Goal: Transaction & Acquisition: Purchase product/service

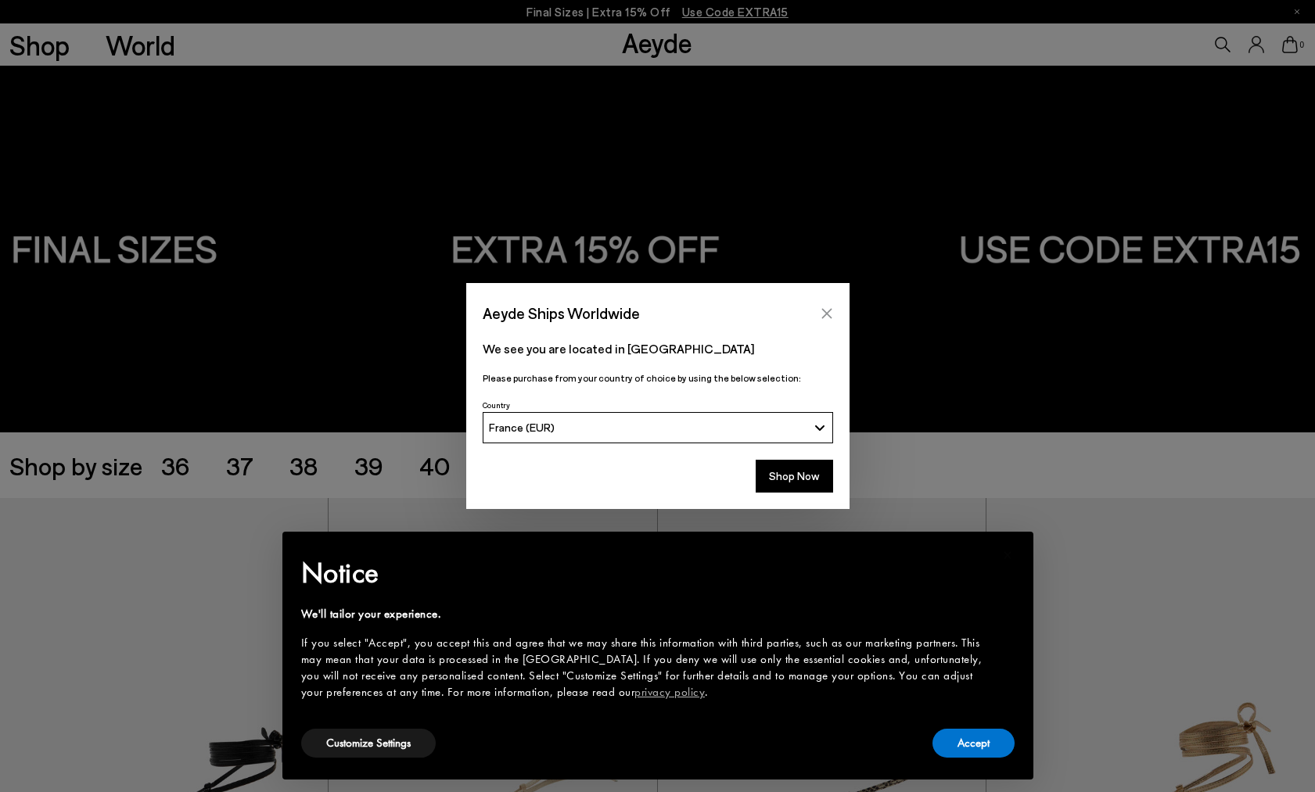
click at [824, 310] on icon "Close" at bounding box center [826, 313] width 10 height 10
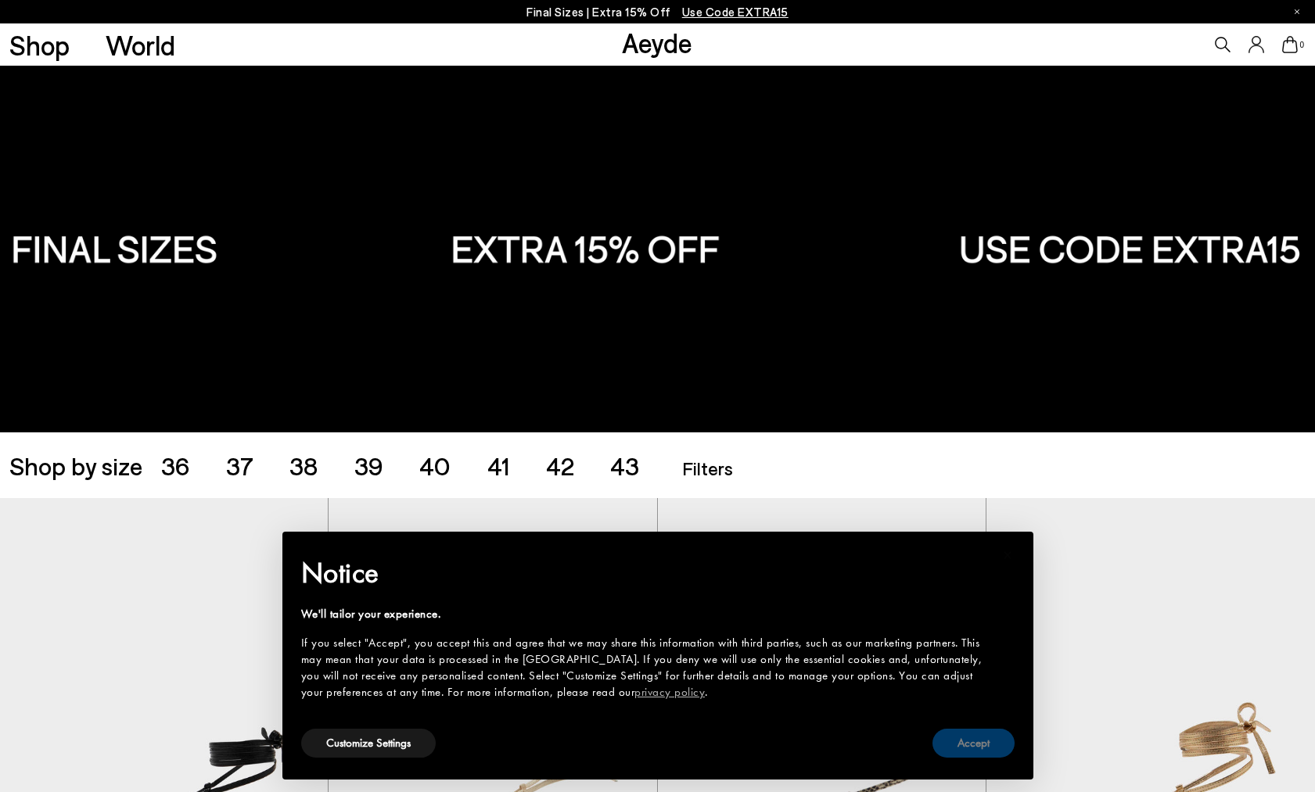
click at [951, 738] on button "Accept" at bounding box center [973, 743] width 82 height 29
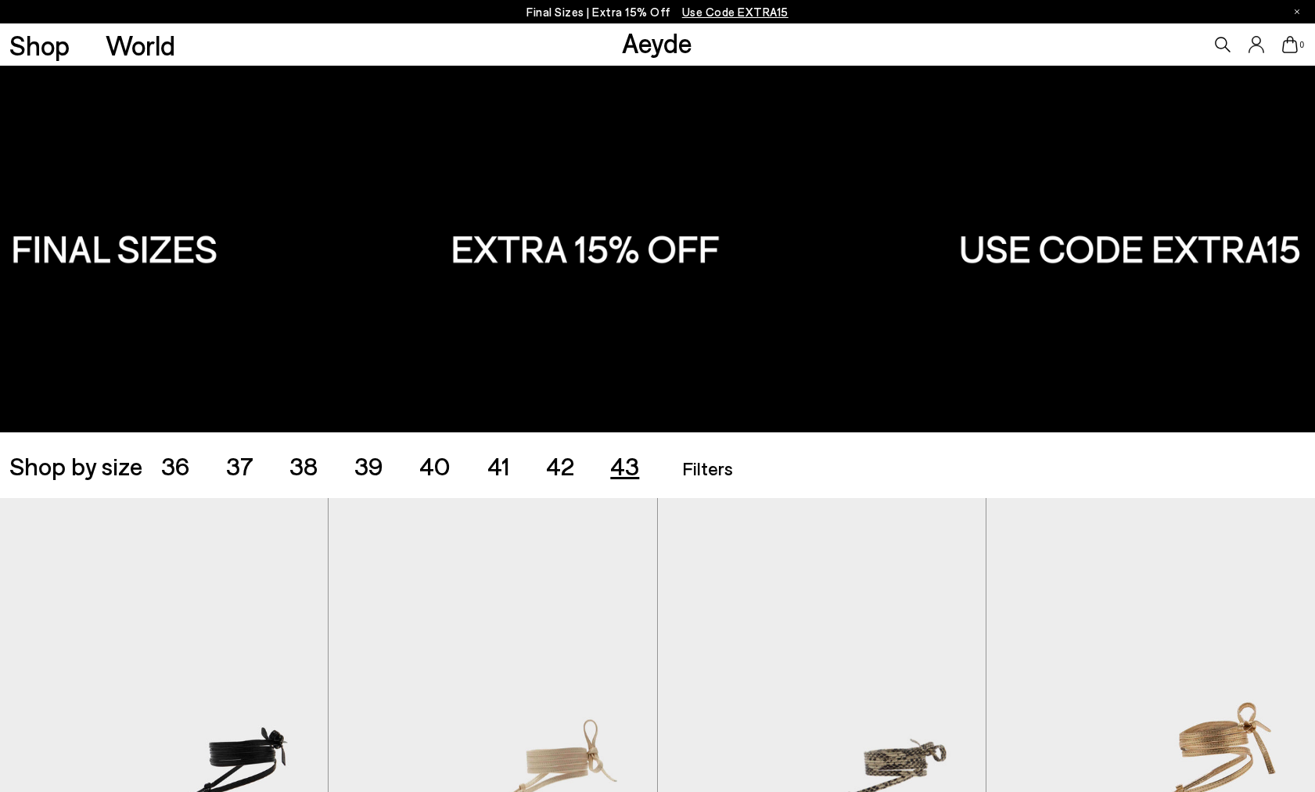
click at [629, 463] on span "43" at bounding box center [624, 466] width 29 height 30
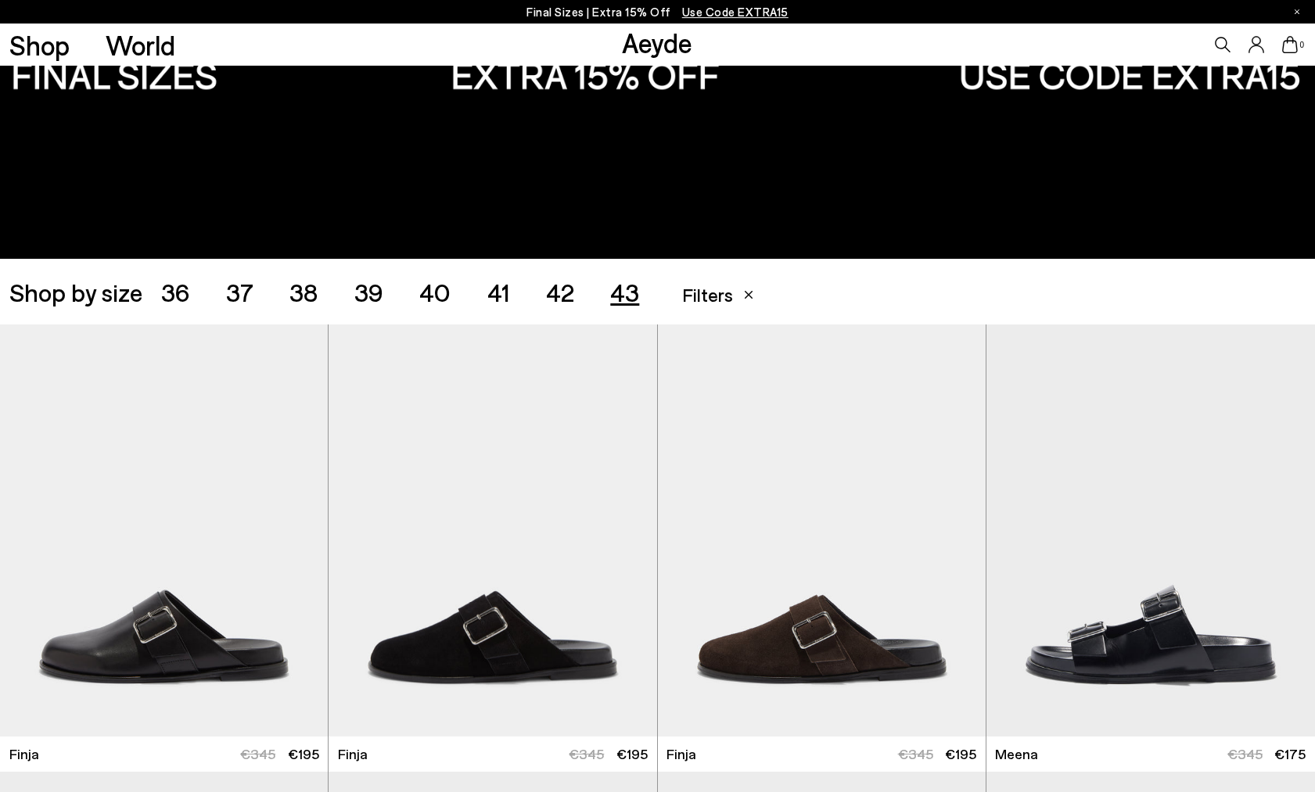
scroll to position [172, 0]
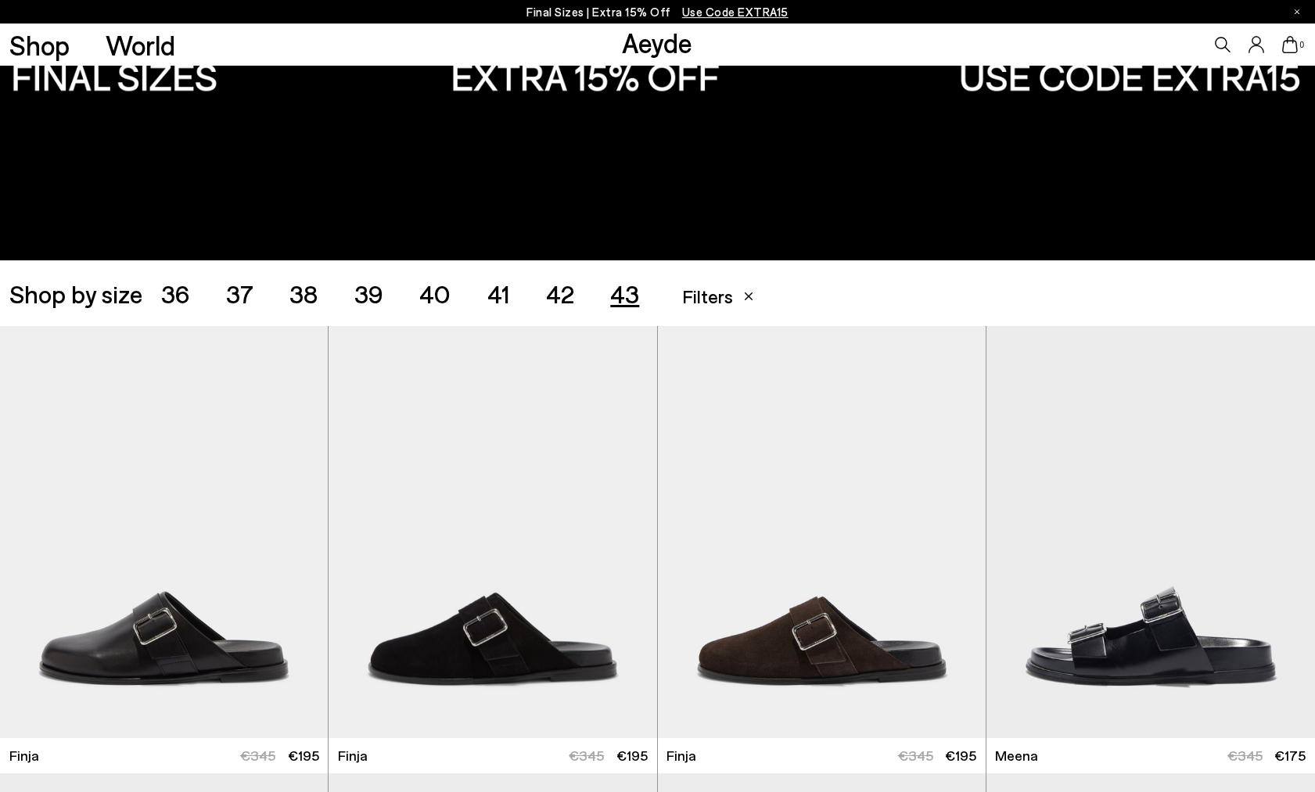
click at [500, 291] on span "41" at bounding box center [498, 293] width 23 height 30
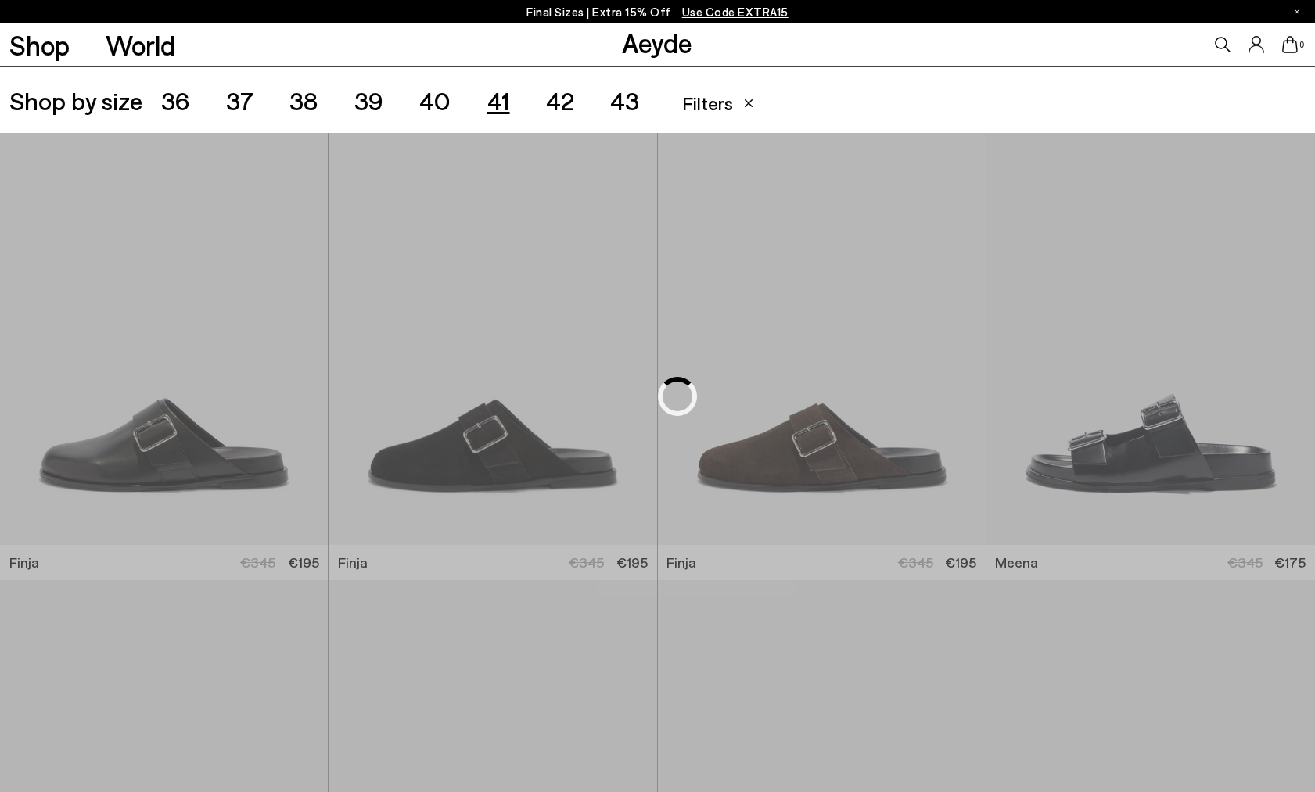
scroll to position [366, 0]
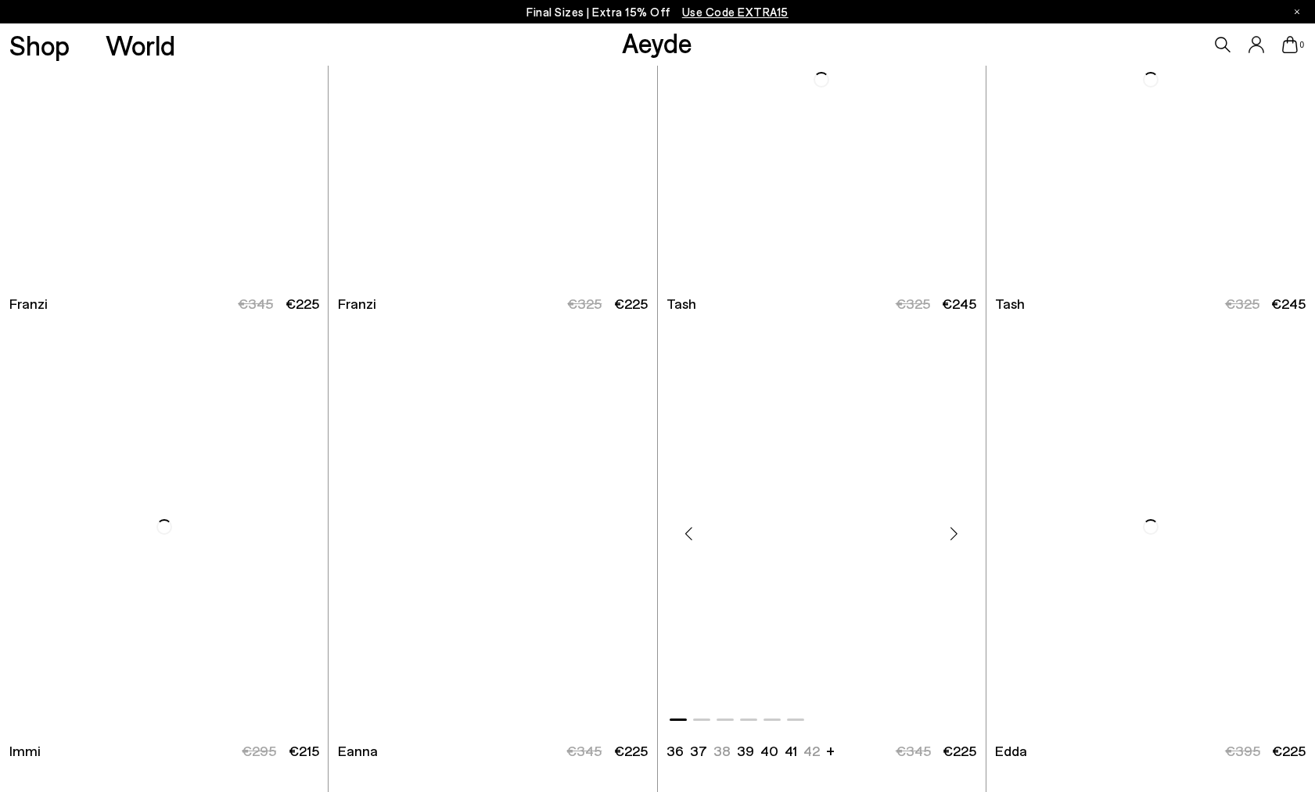
scroll to position [3301, 0]
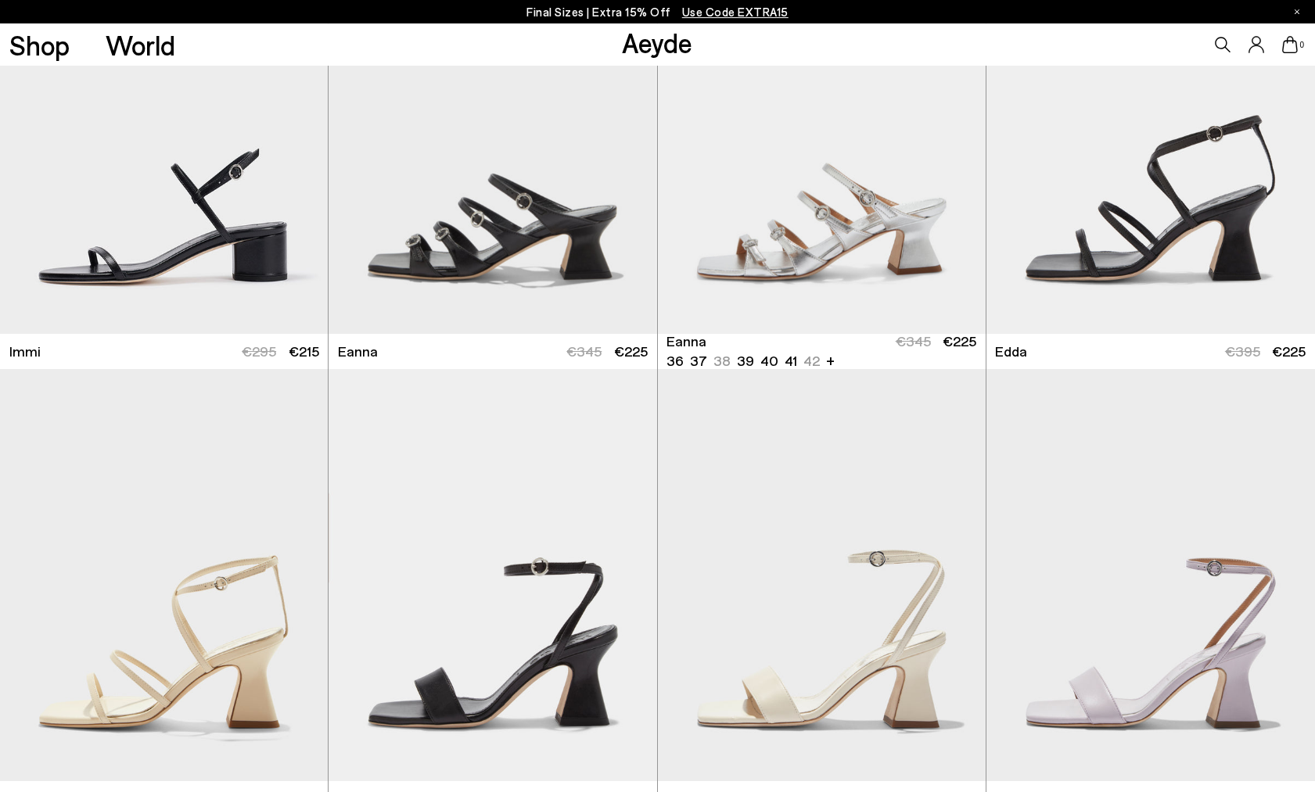
scroll to position [3728, 0]
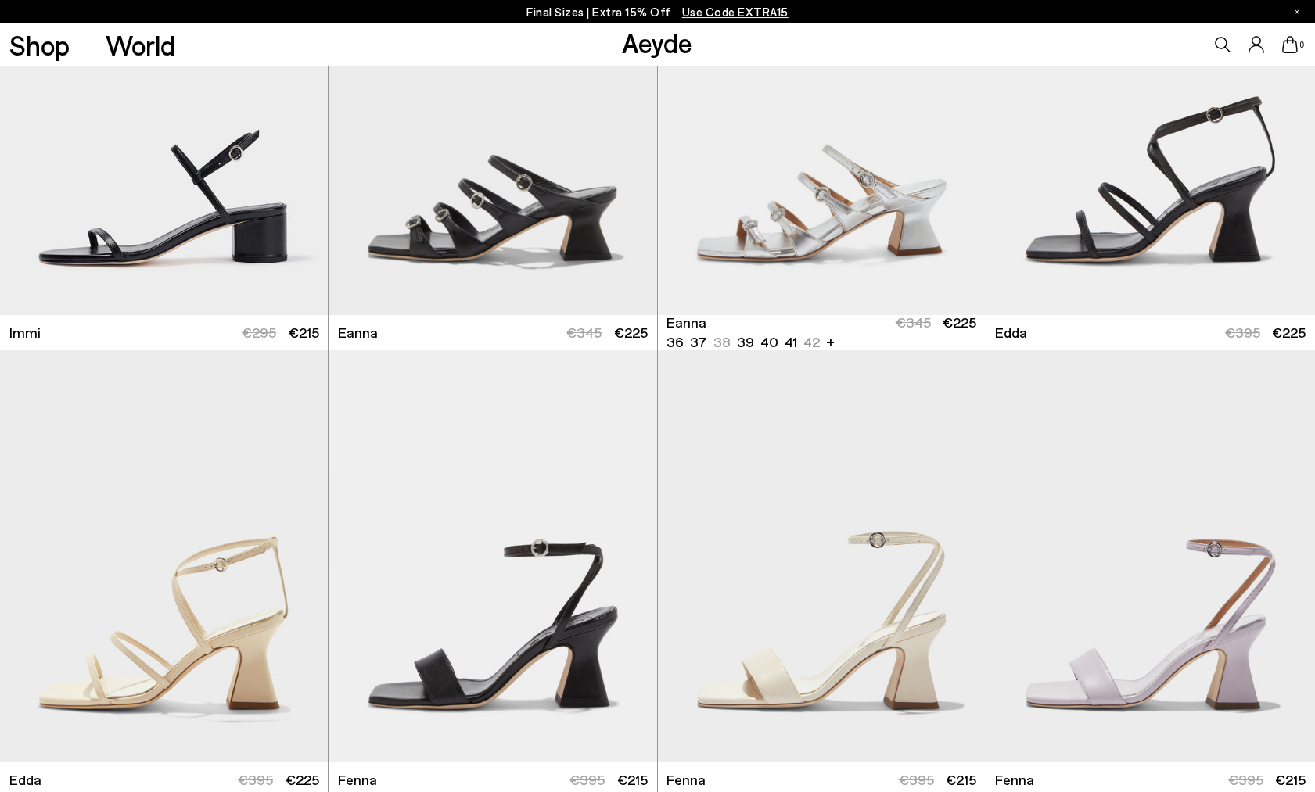
click at [903, 204] on img "1 / 6" at bounding box center [822, 109] width 328 height 412
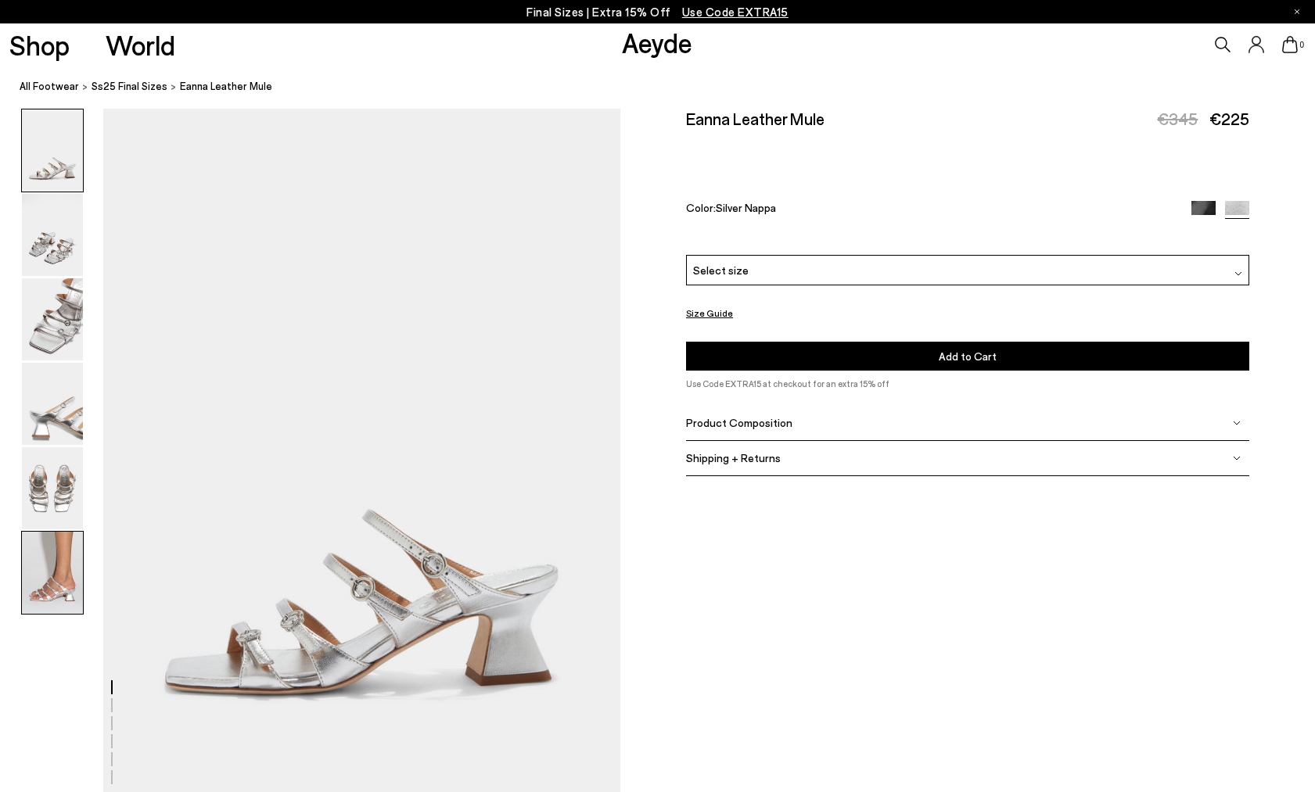
click at [59, 579] on img at bounding box center [52, 573] width 61 height 82
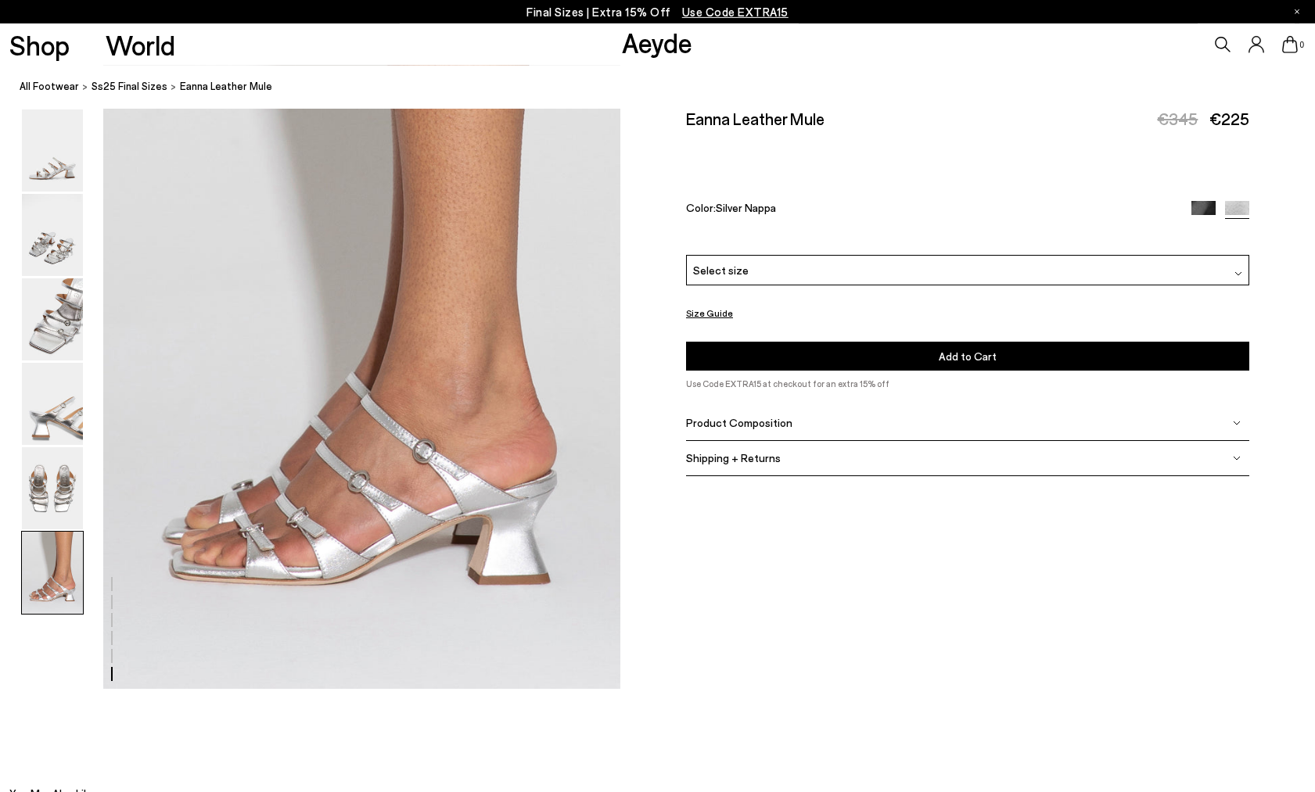
scroll to position [3567, 0]
click at [63, 486] on img at bounding box center [52, 488] width 61 height 82
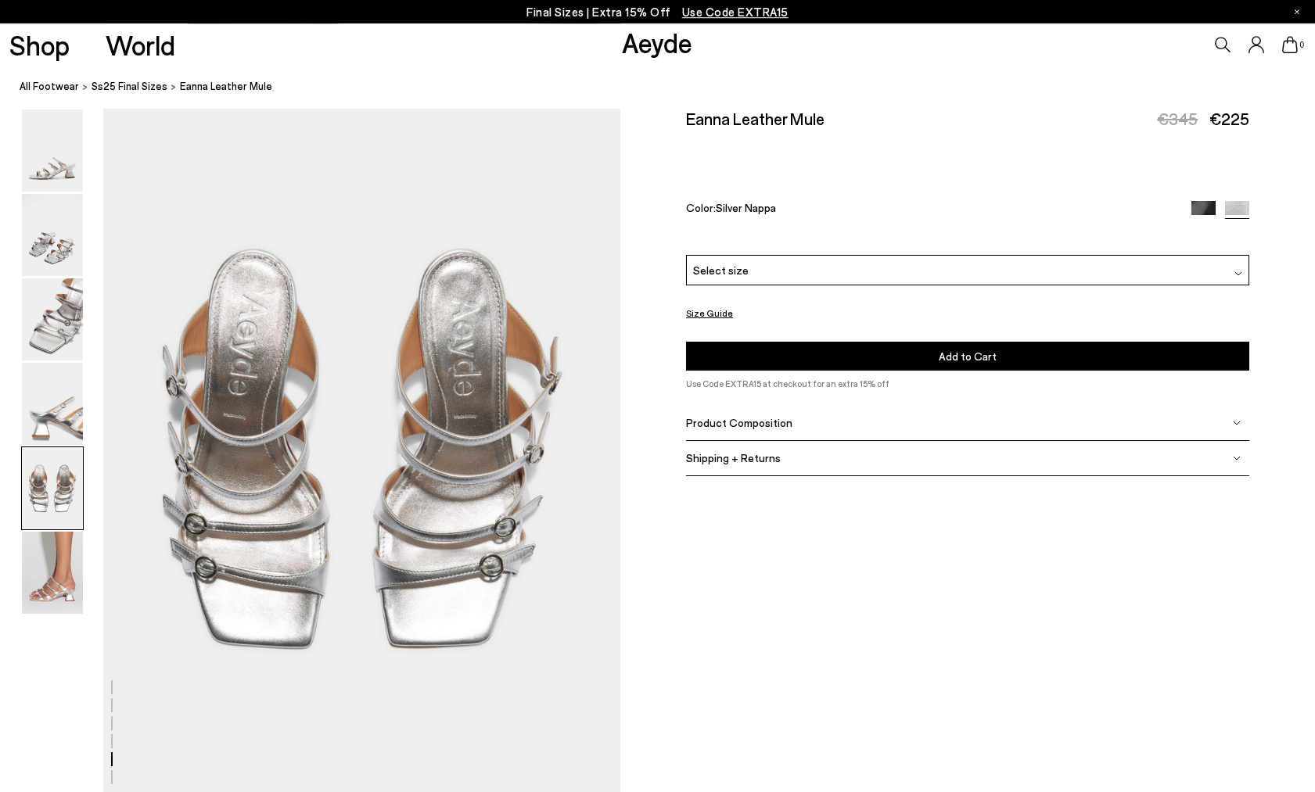
scroll to position [2769, 0]
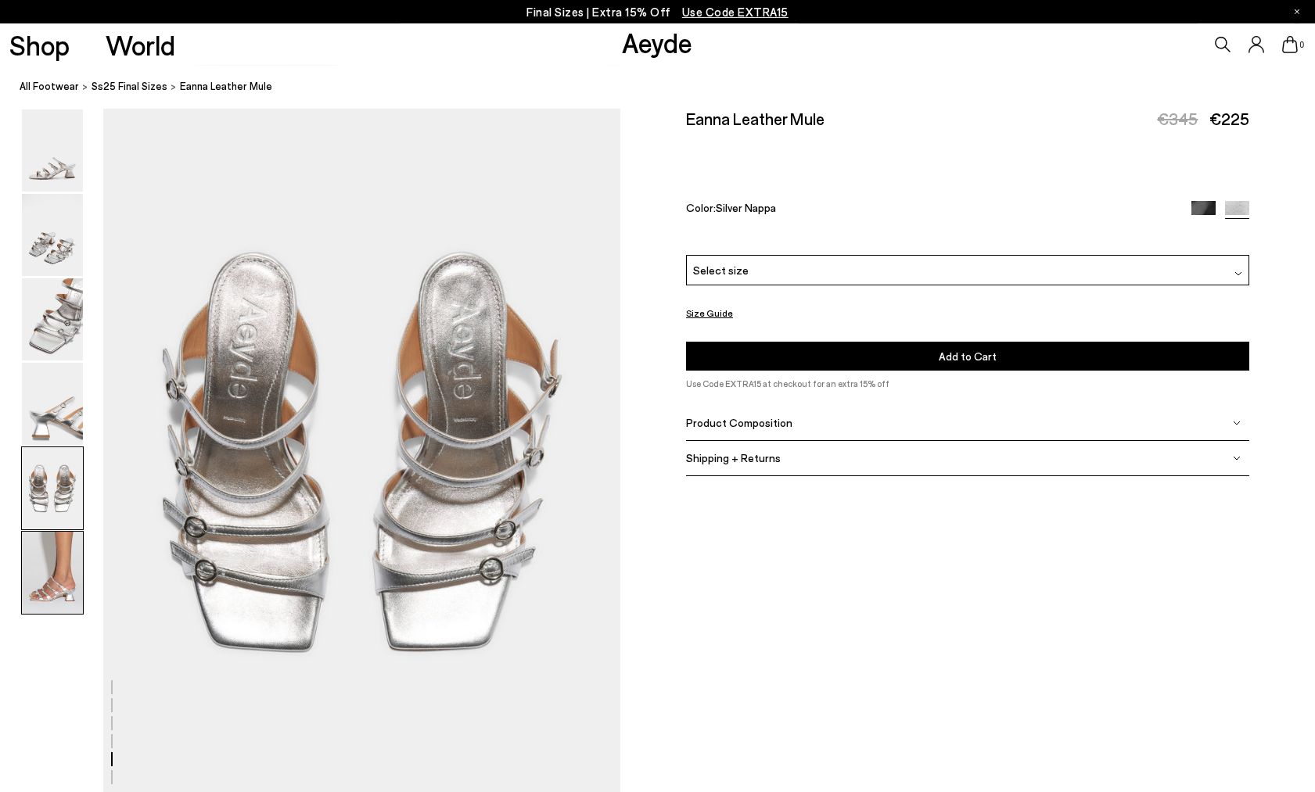
click at [45, 574] on img at bounding box center [52, 573] width 61 height 82
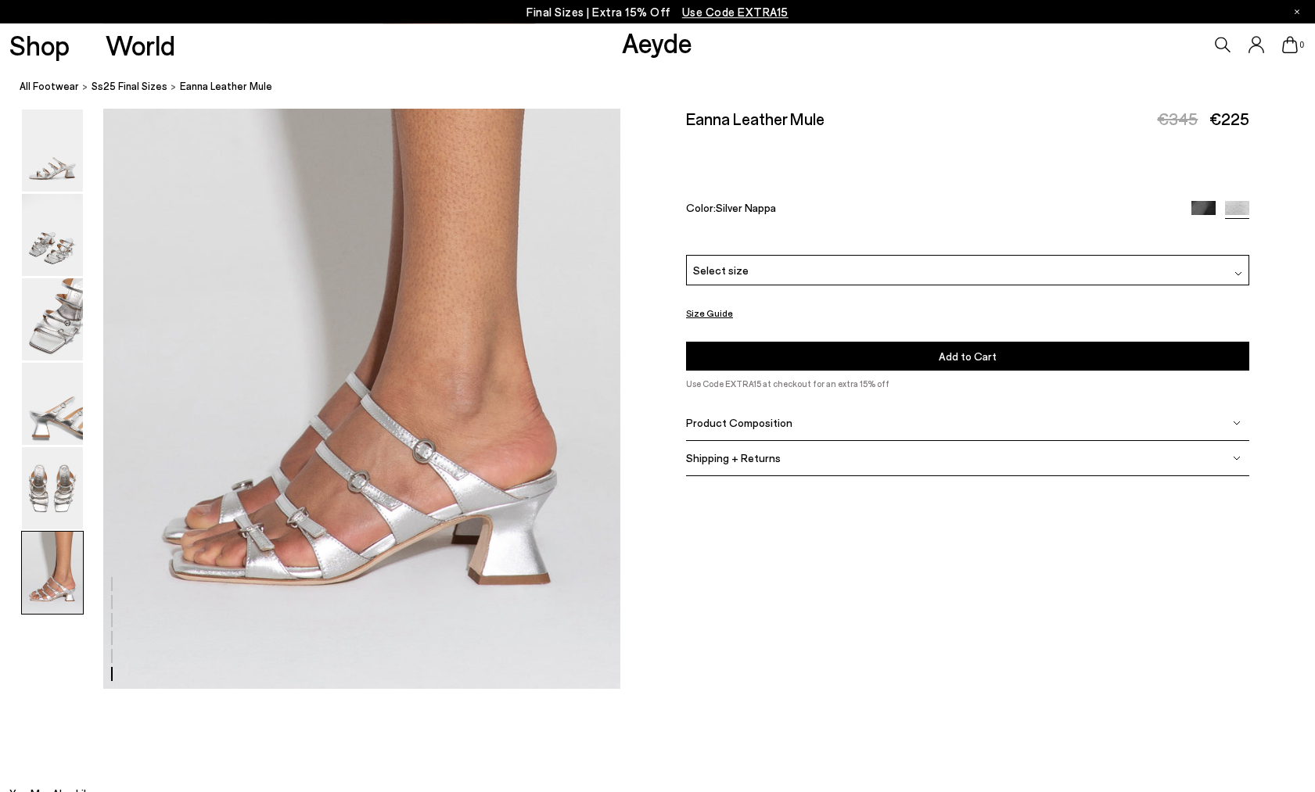
scroll to position [3567, 0]
